Goal: Transaction & Acquisition: Obtain resource

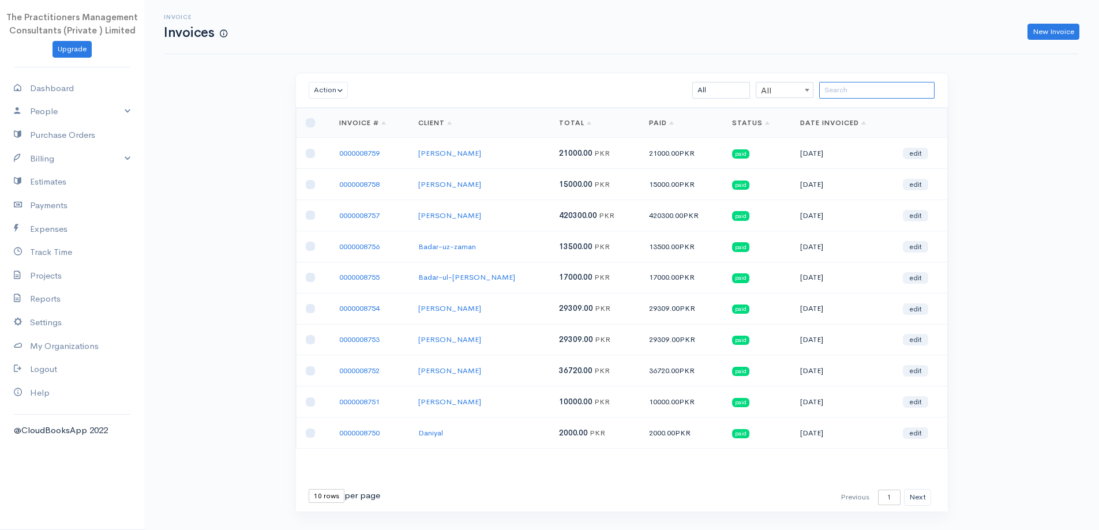
click at [860, 85] on input "search" at bounding box center [876, 90] width 115 height 17
type input "d"
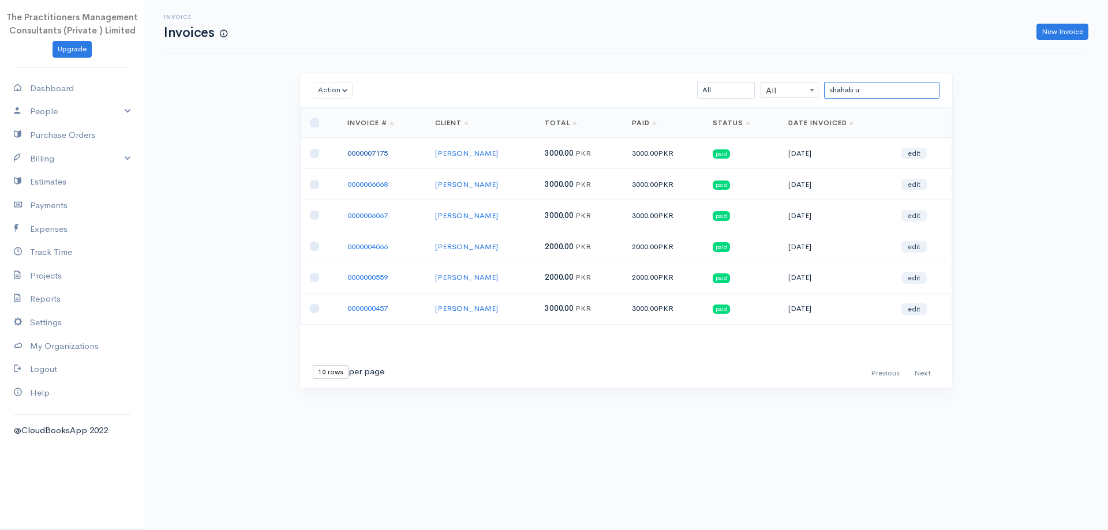
type input "shahab u"
click at [383, 156] on link "0000007175" at bounding box center [367, 153] width 40 height 10
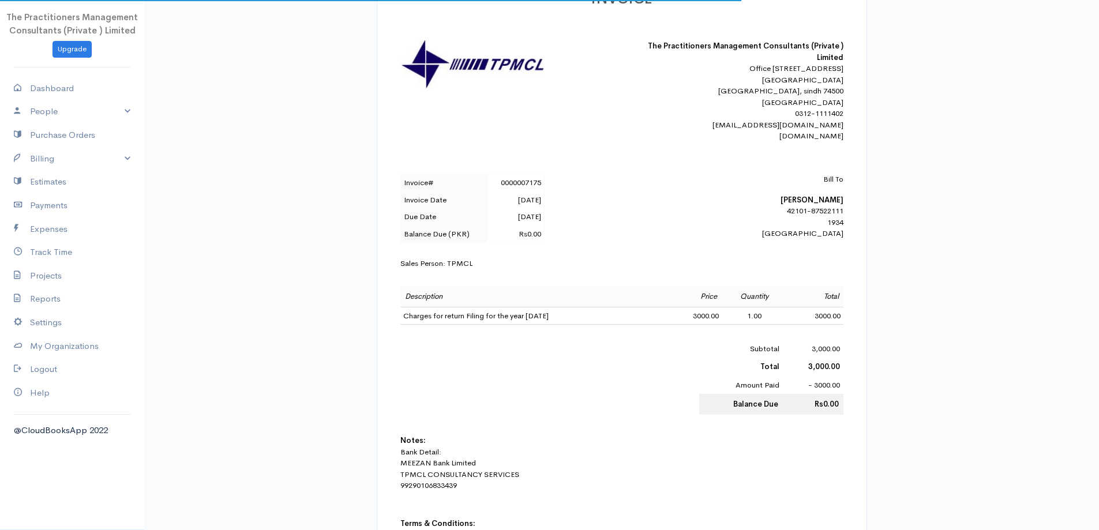
scroll to position [289, 0]
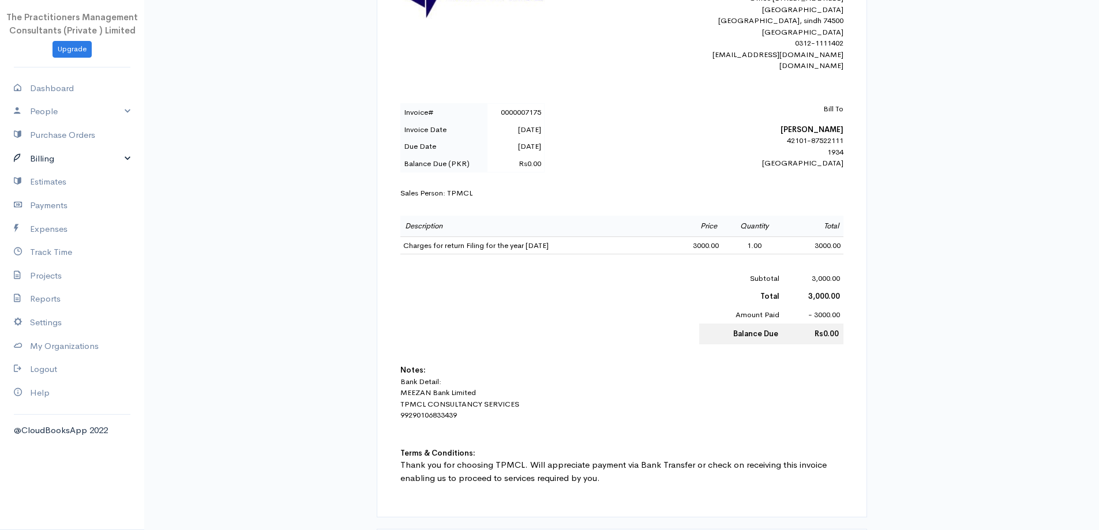
click at [16, 156] on icon at bounding box center [22, 159] width 16 height 14
click at [30, 174] on link "Invoice" at bounding box center [72, 180] width 144 height 21
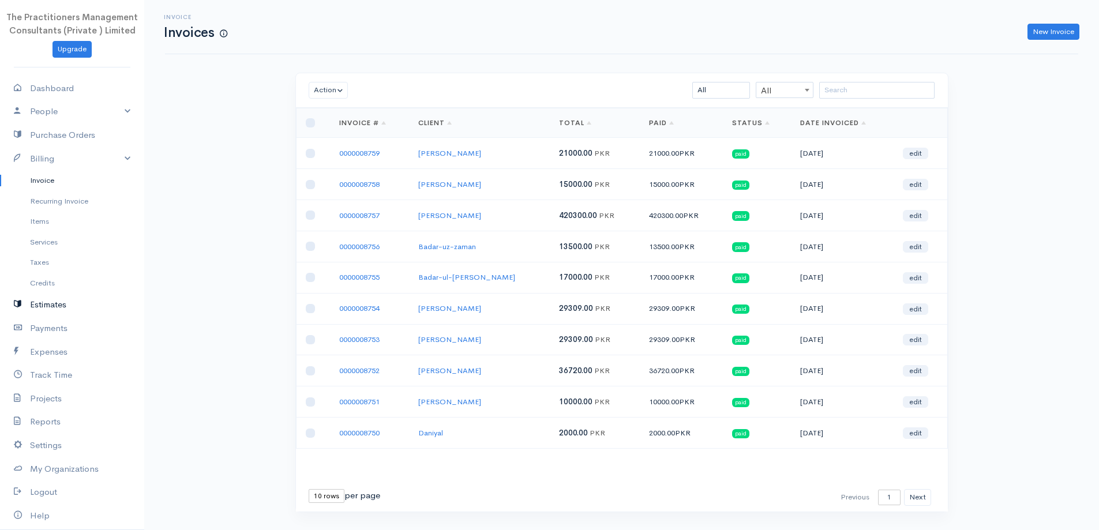
click at [25, 293] on link "Estimates" at bounding box center [72, 305] width 144 height 24
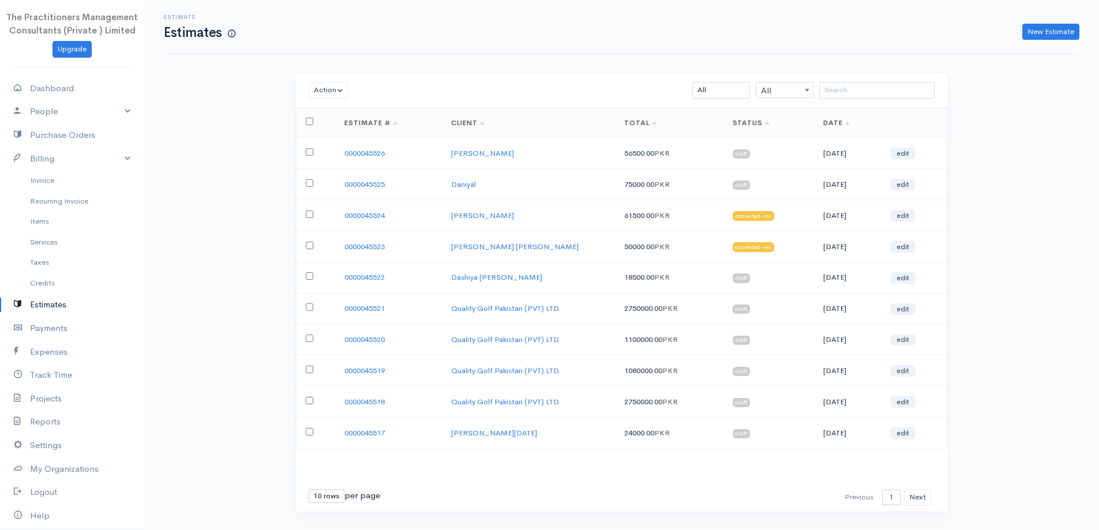
click at [309, 307] on input "checkbox" at bounding box center [310, 308] width 8 height 8
checkbox input "true"
click at [308, 340] on input "checkbox" at bounding box center [310, 339] width 8 height 8
checkbox input "true"
click at [305, 369] on td at bounding box center [315, 370] width 39 height 31
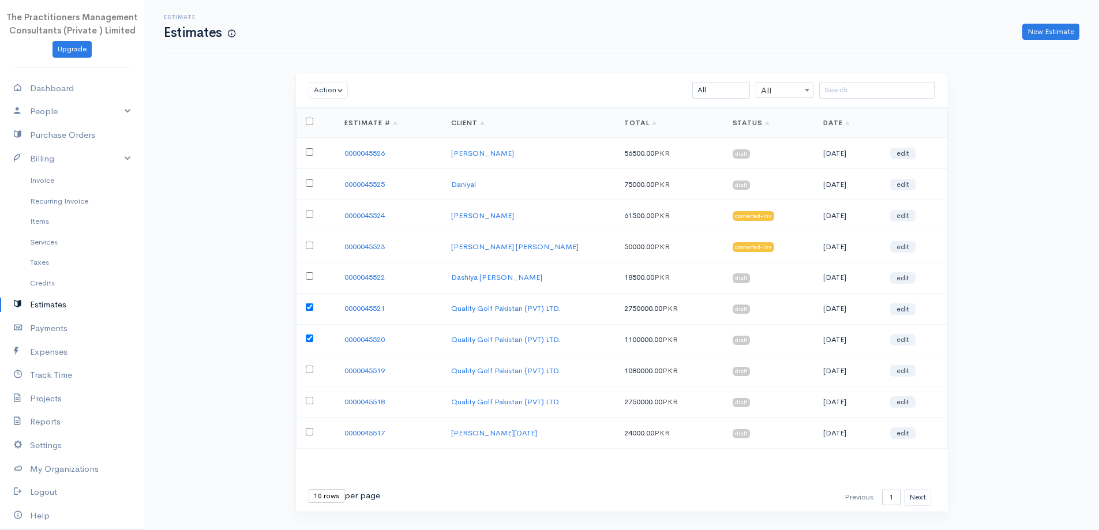
click at [308, 371] on input "checkbox" at bounding box center [310, 370] width 8 height 8
checkbox input "true"
click at [306, 401] on input "checkbox" at bounding box center [310, 401] width 8 height 8
checkbox input "true"
click at [323, 102] on div "Action Delete Send PDF Convert to Invoice [PERSON_NAME] as Accepted All All All…" at bounding box center [622, 90] width 652 height 35
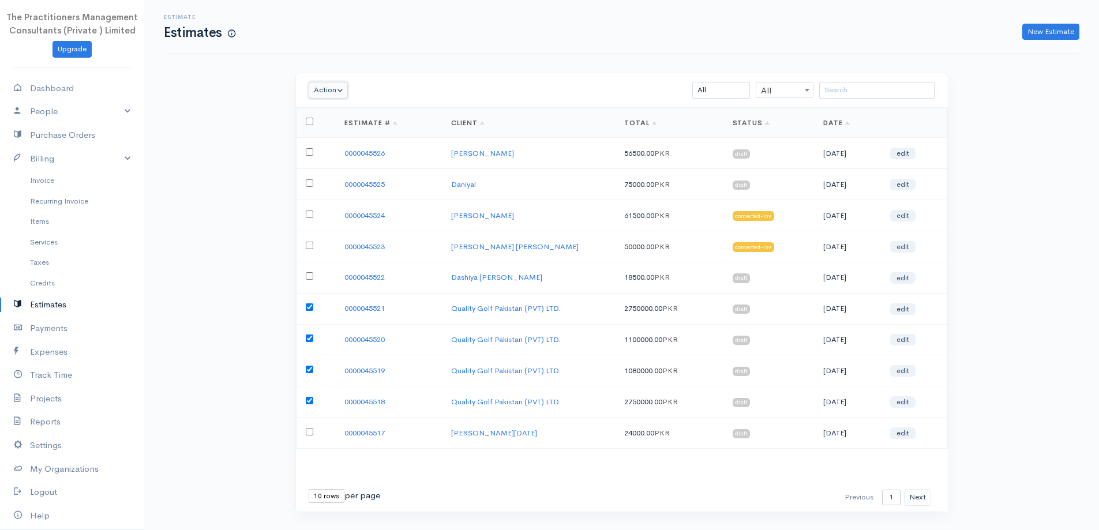
click at [315, 93] on button "Action" at bounding box center [329, 90] width 40 height 17
click at [351, 150] on link "PDF" at bounding box center [359, 154] width 100 height 20
